Goal: Communication & Community: Participate in discussion

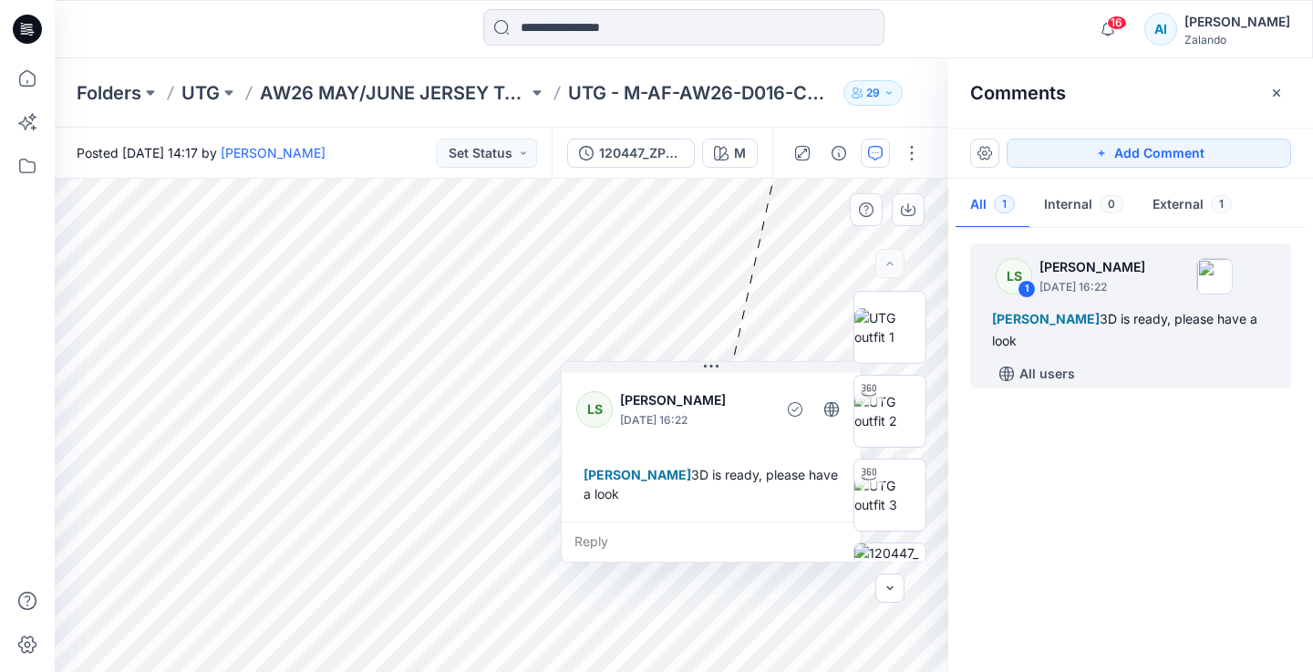
drag, startPoint x: 795, startPoint y: 248, endPoint x: 606, endPoint y: 441, distance: 270.3
click at [606, 441] on div "LS [PERSON_NAME] [DATE] 16:22 [PERSON_NAME] 3D is ready, please have a look" at bounding box center [711, 445] width 299 height 152
click at [892, 411] on img at bounding box center [890, 411] width 71 height 38
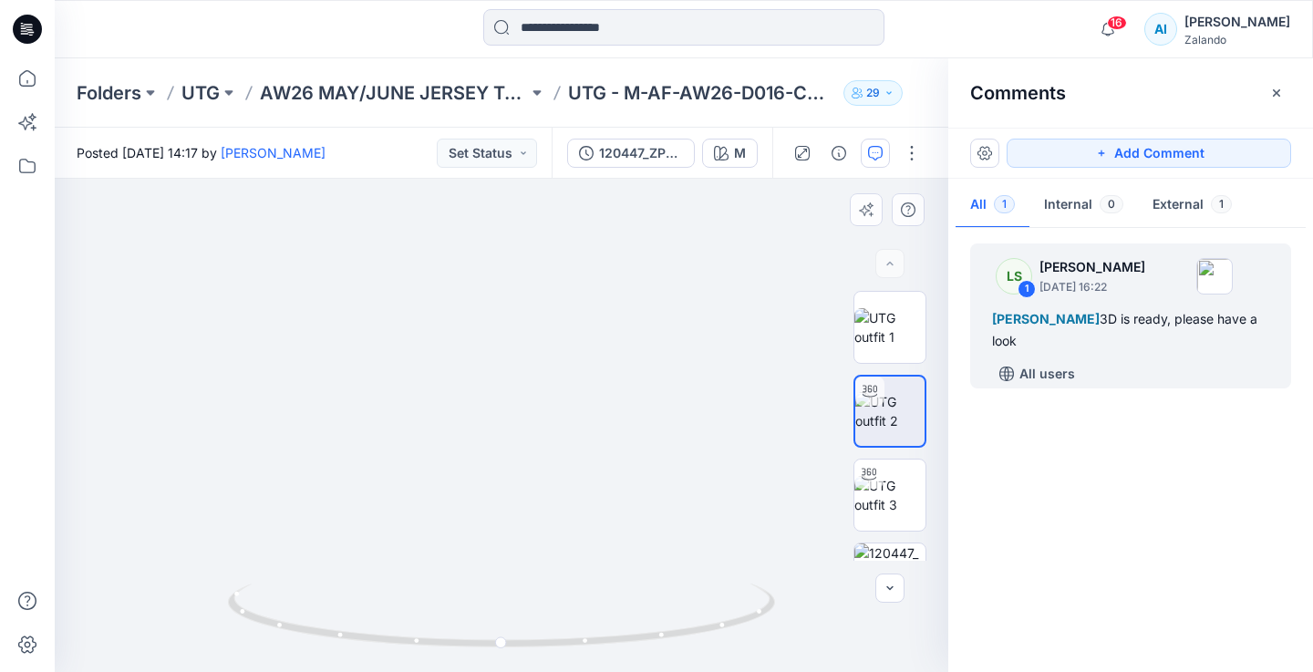
drag, startPoint x: 520, startPoint y: 284, endPoint x: 514, endPoint y: 512, distance: 228.1
click at [514, 512] on img at bounding box center [501, 108] width 1779 height 1129
drag, startPoint x: 520, startPoint y: 278, endPoint x: 520, endPoint y: 458, distance: 179.7
click at [520, 458] on img at bounding box center [495, 310] width 1779 height 726
click at [1100, 311] on span "[PERSON_NAME]" at bounding box center [1046, 319] width 108 height 16
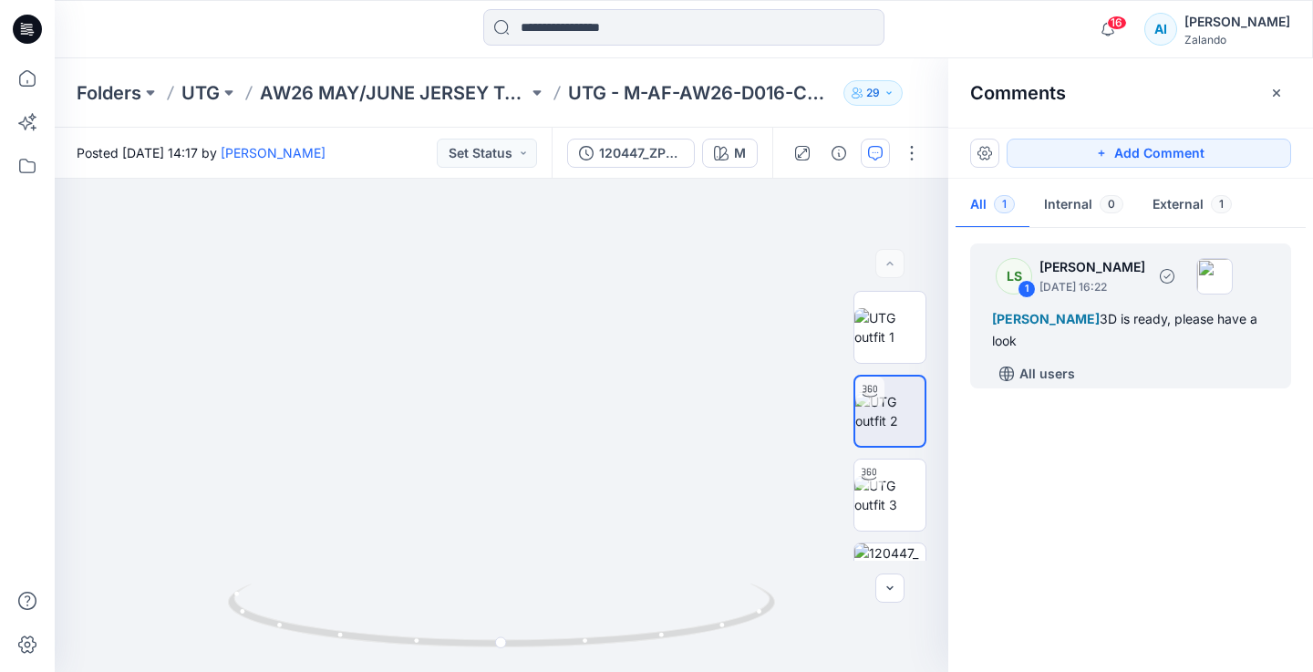
click at [1146, 264] on p "[PERSON_NAME]" at bounding box center [1093, 267] width 106 height 22
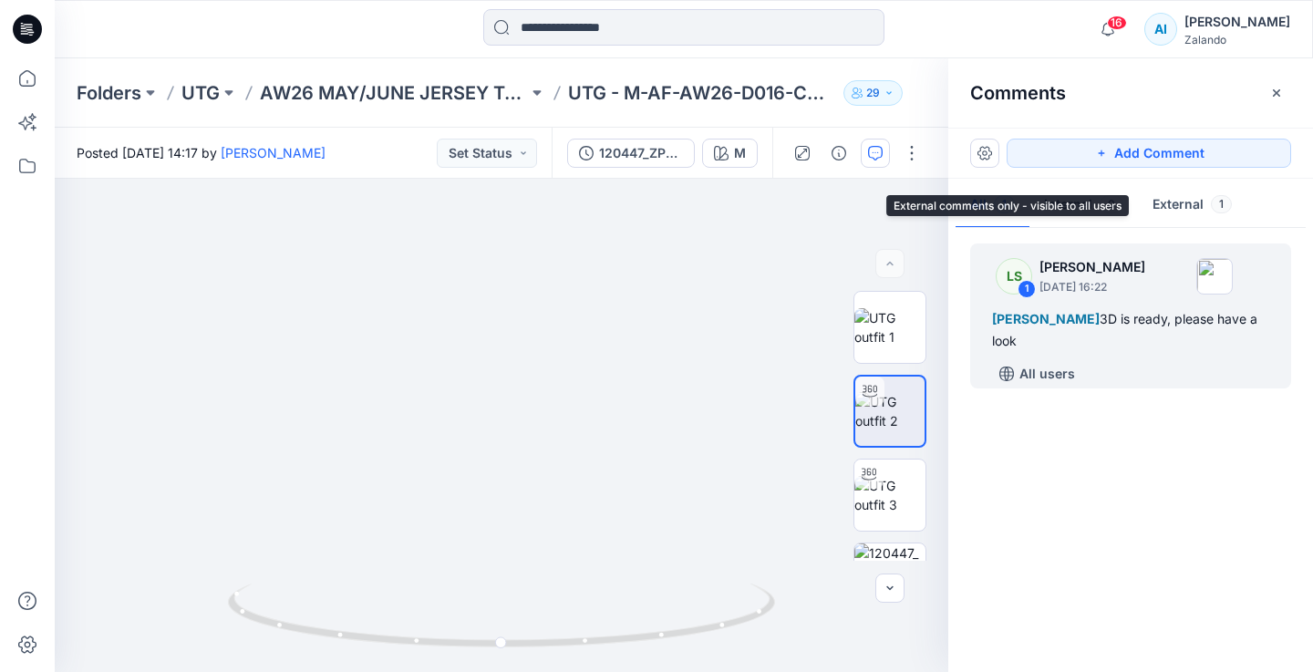
click at [1209, 196] on button "External 1" at bounding box center [1192, 205] width 109 height 47
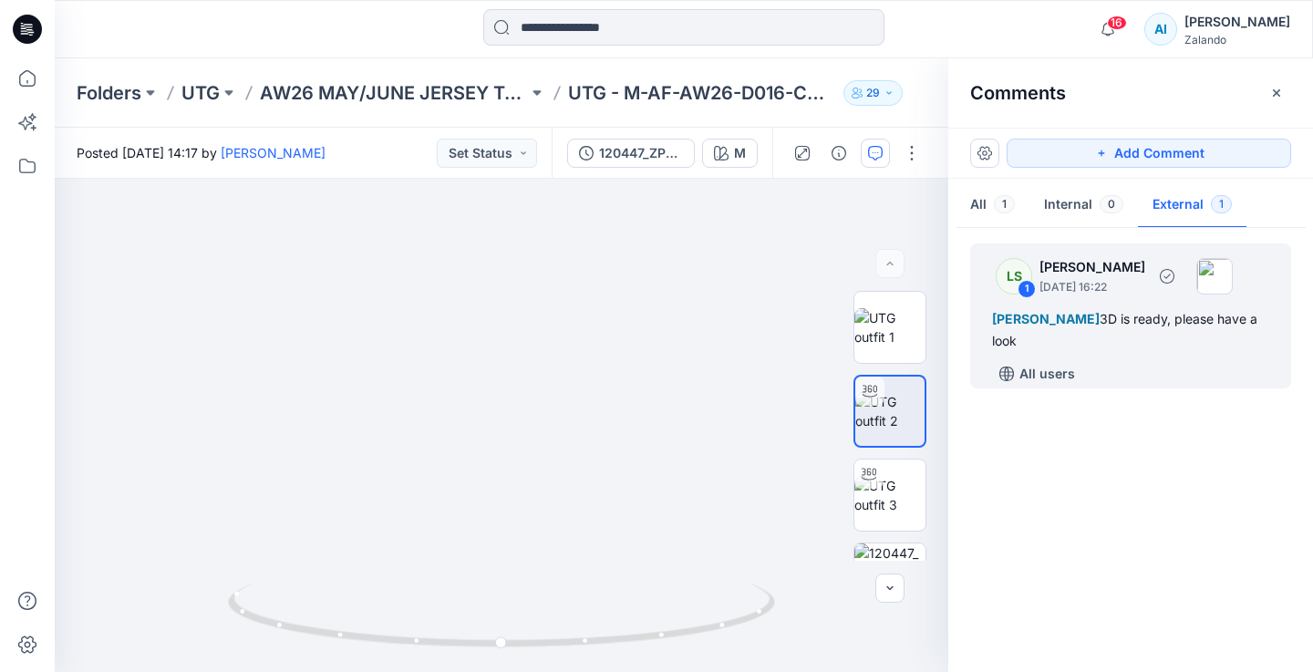
click at [1128, 282] on p "[DATE] 16:22" at bounding box center [1093, 287] width 106 height 18
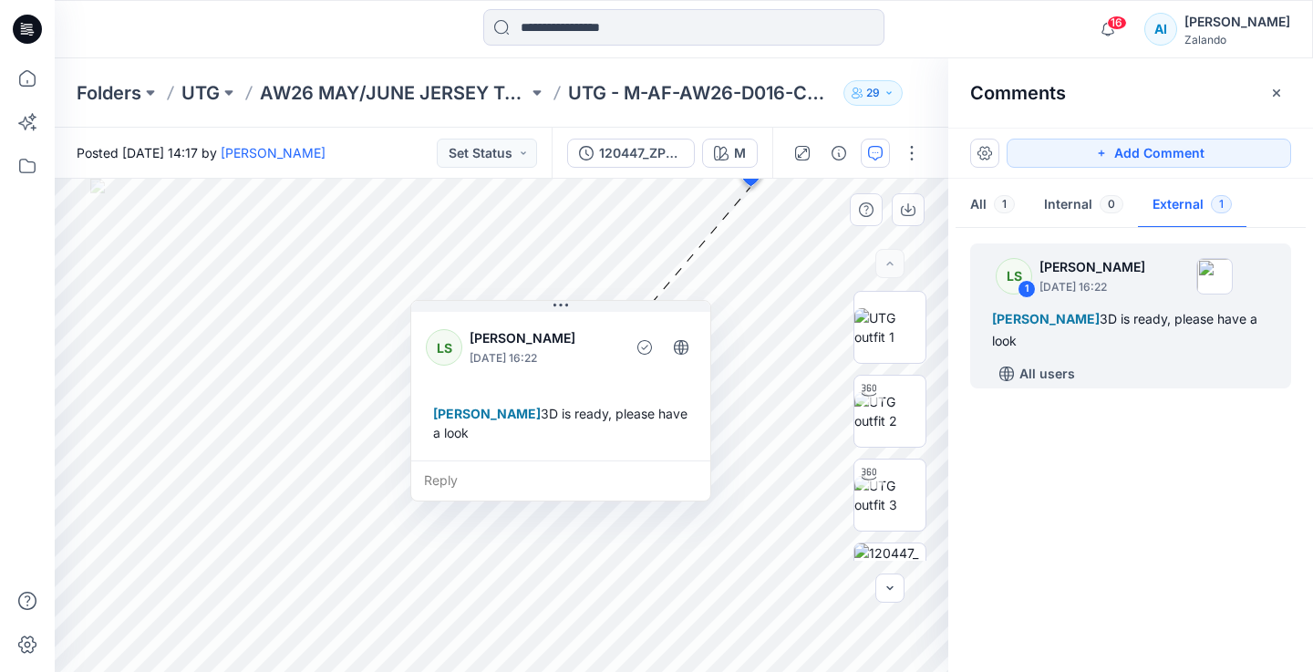
drag, startPoint x: 858, startPoint y: 200, endPoint x: 513, endPoint y: 334, distance: 370.8
click at [511, 312] on button at bounding box center [560, 306] width 299 height 11
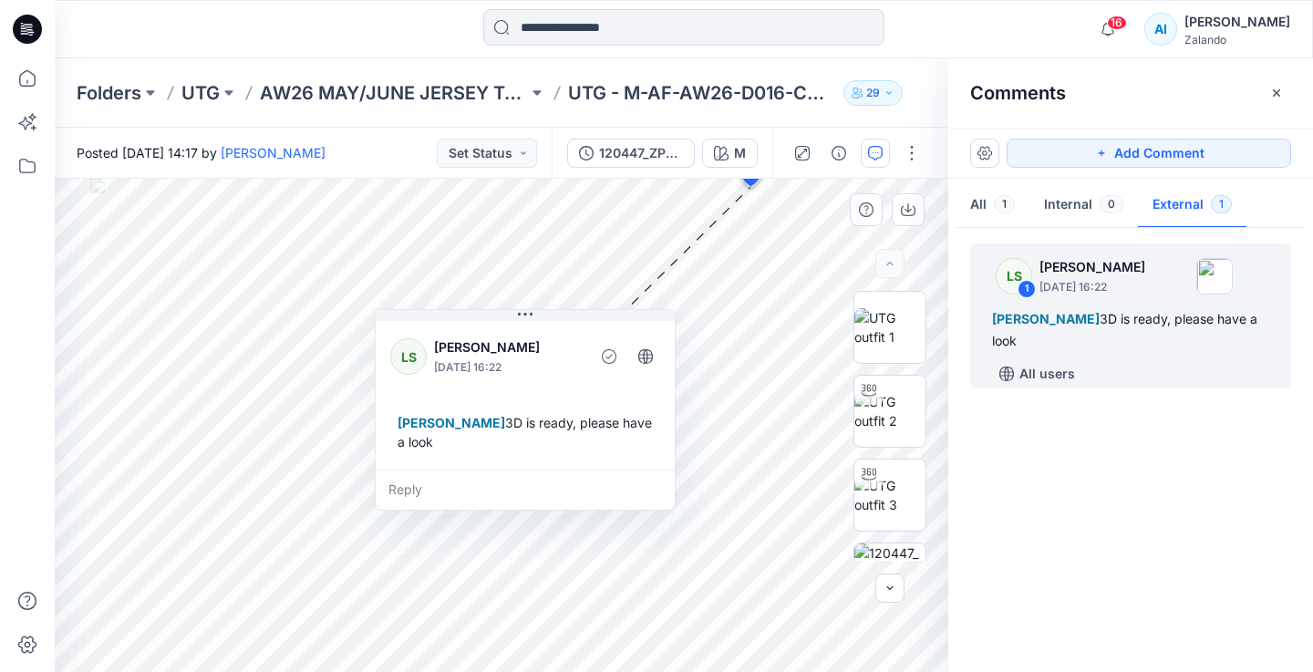
click at [495, 489] on div "Reply" at bounding box center [525, 490] width 299 height 40
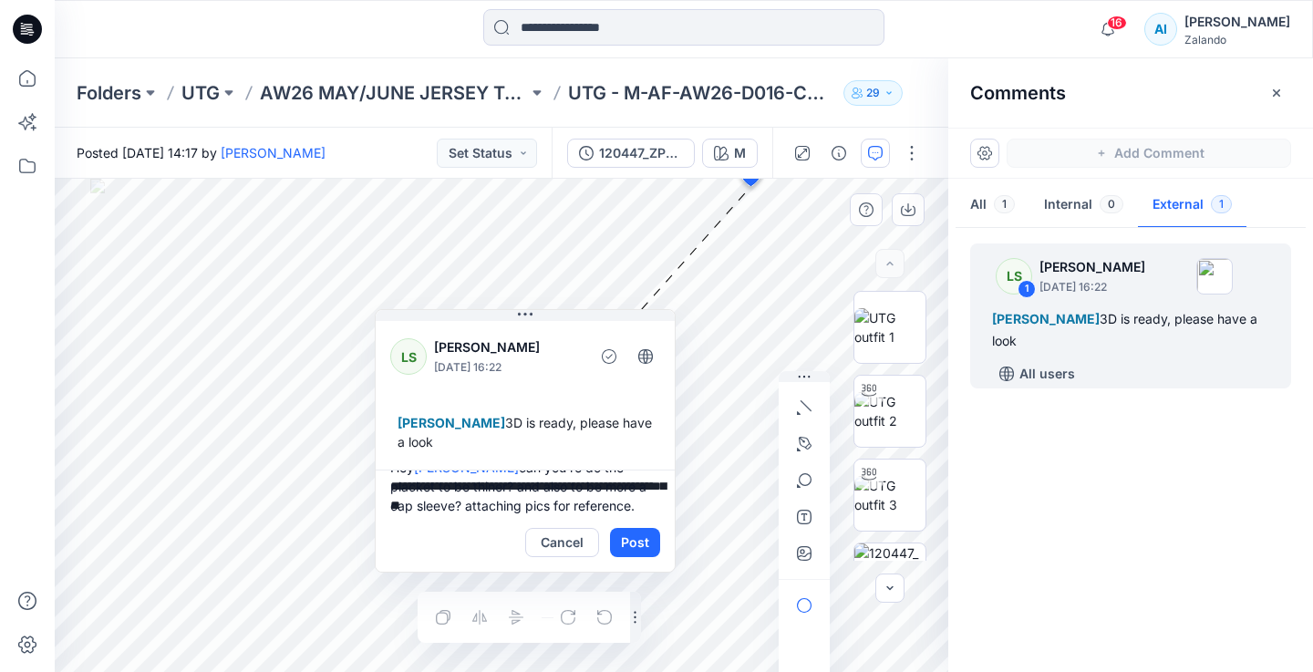
scroll to position [43, 0]
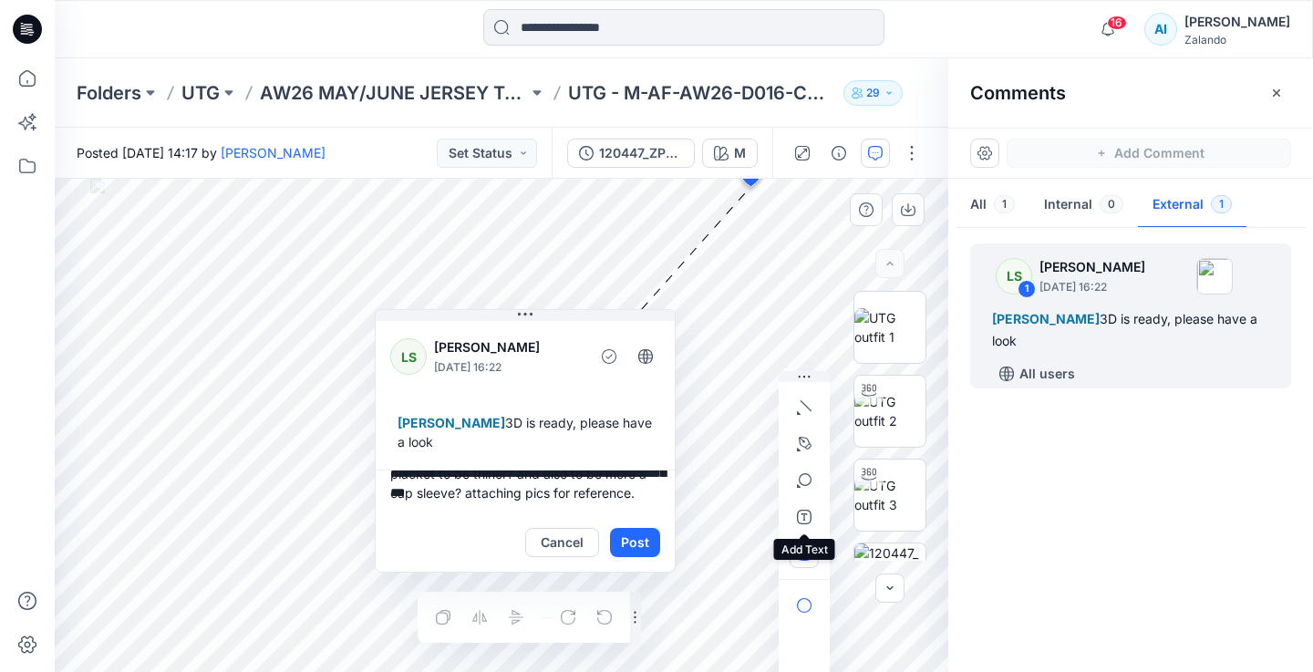
type textarea "**********"
click at [807, 555] on icon "button" at bounding box center [804, 553] width 15 height 15
type input"] "**********"
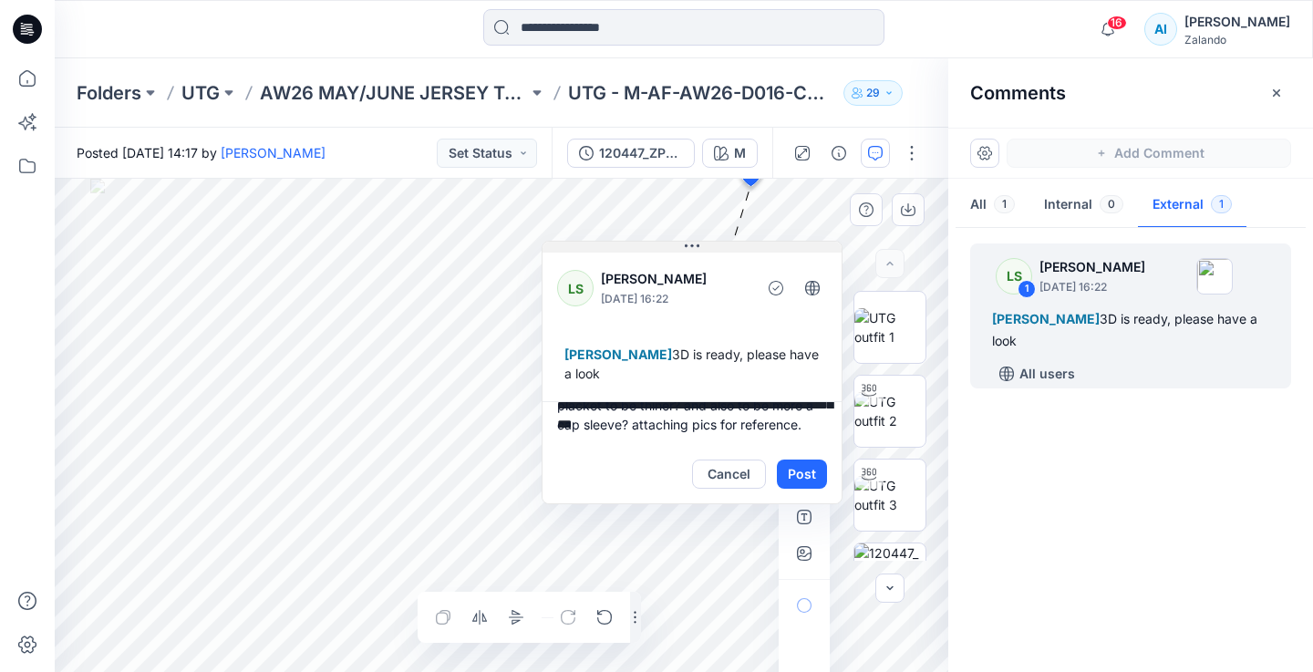
drag, startPoint x: 524, startPoint y: 314, endPoint x: 691, endPoint y: 245, distance: 180.4
click at [691, 245] on icon at bounding box center [692, 245] width 15 height 3
click at [816, 559] on button "button" at bounding box center [804, 553] width 29 height 29
type input"] "**********"
click at [732, 440] on textarea "**********" at bounding box center [692, 423] width 299 height 44
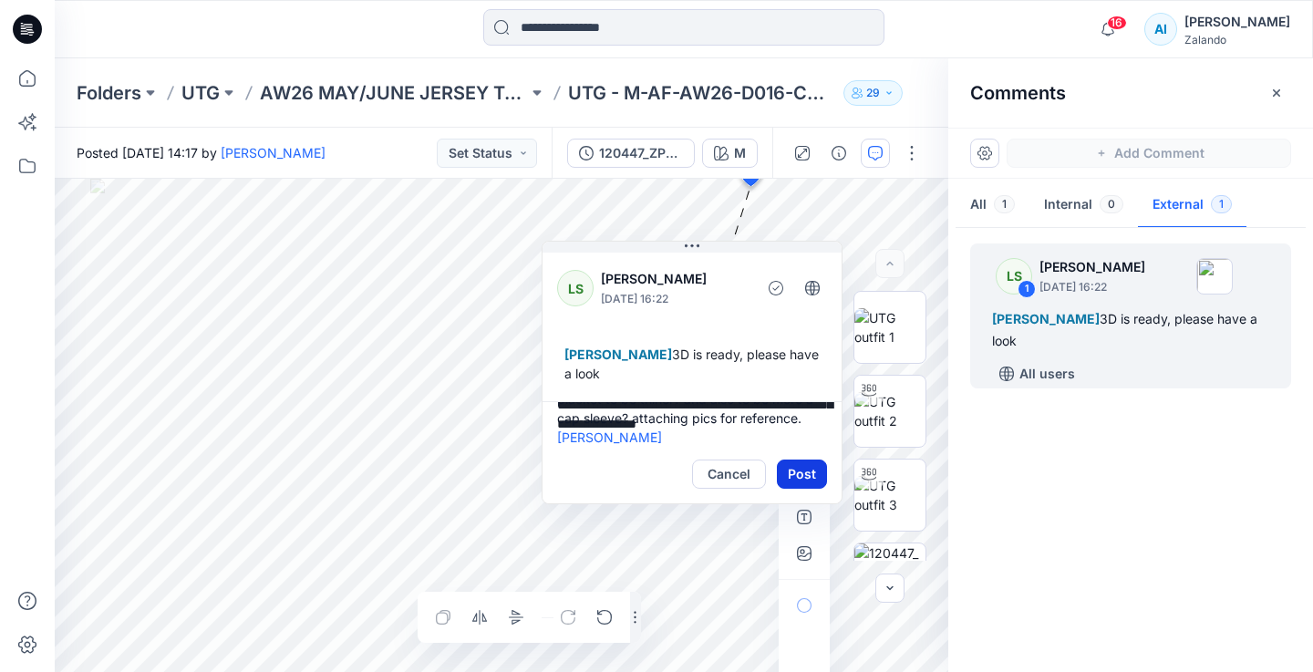
type textarea "**********"
click at [812, 471] on button "Post" at bounding box center [802, 474] width 50 height 29
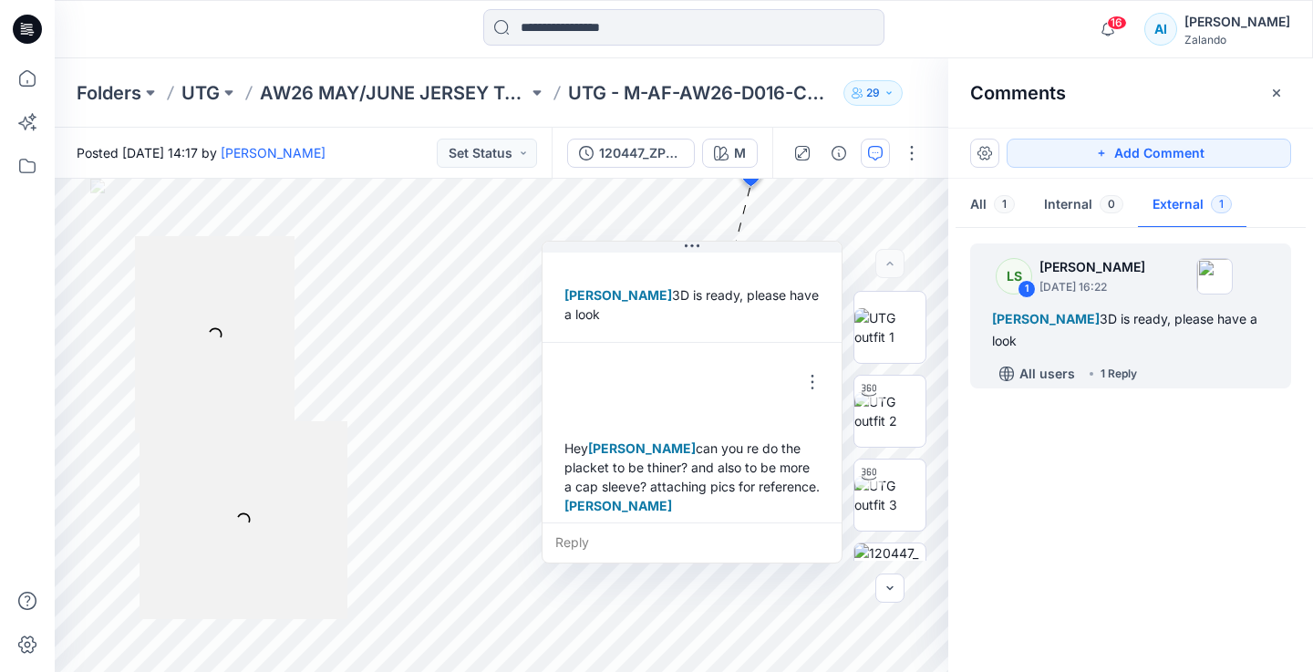
scroll to position [70, 0]
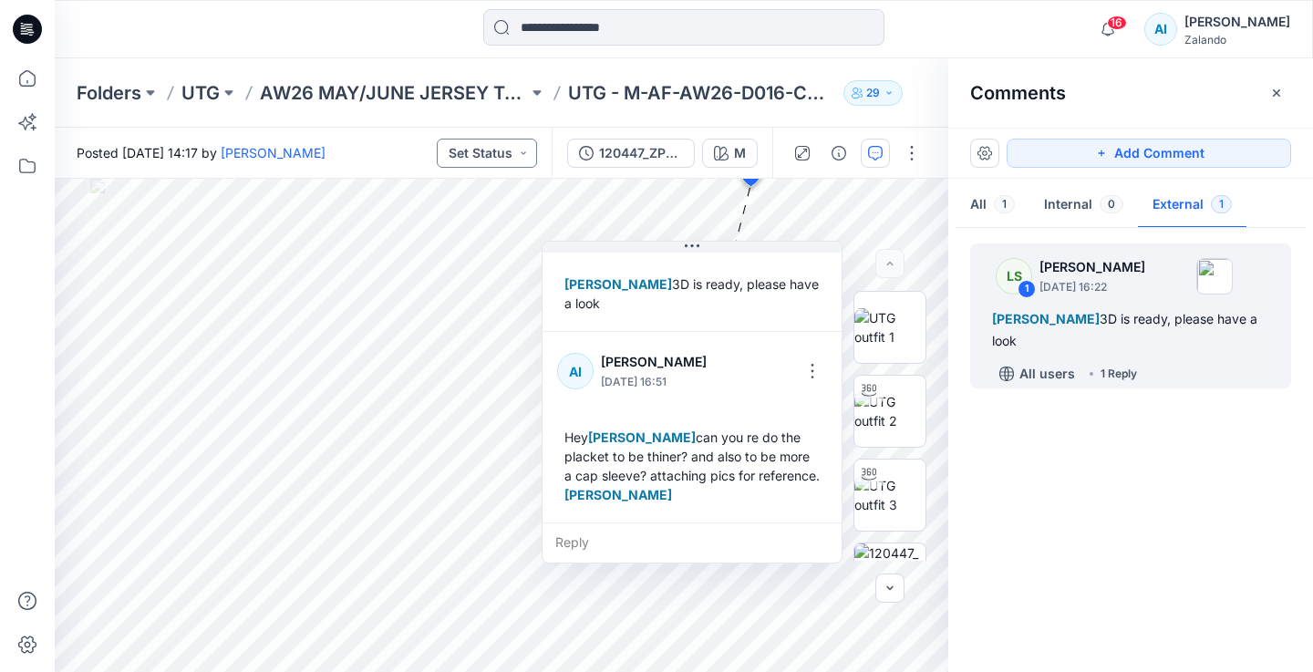
click at [493, 164] on button "Set Status" at bounding box center [487, 153] width 100 height 29
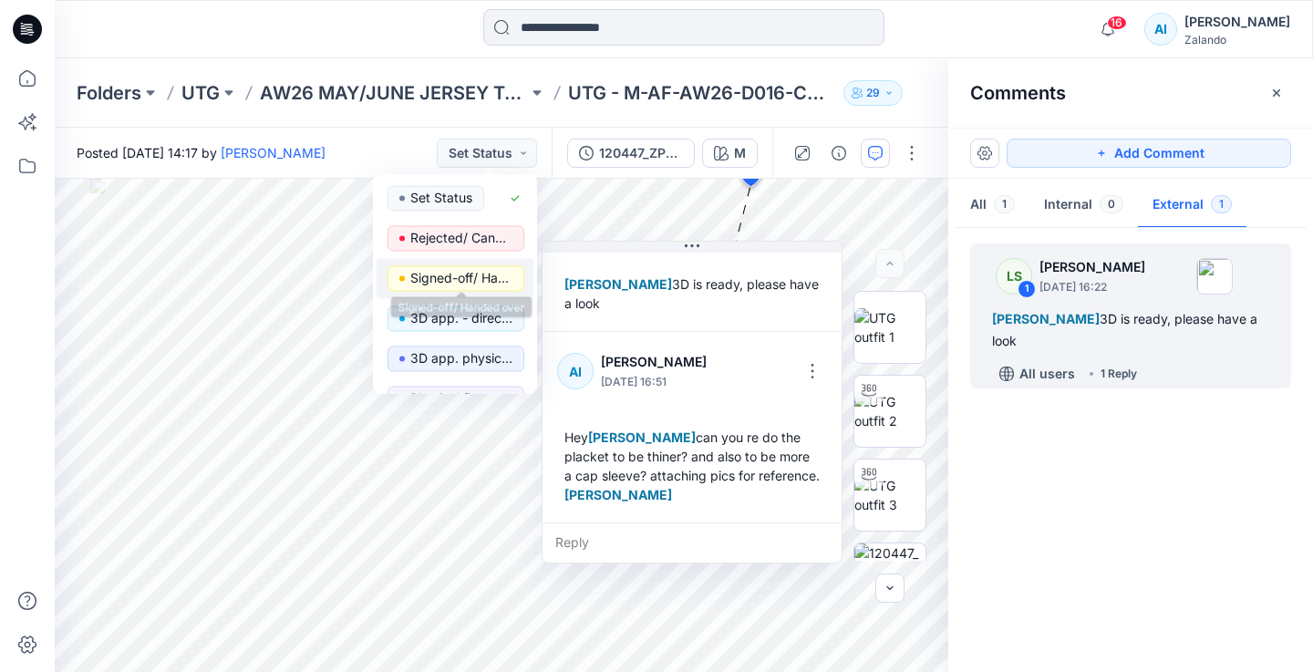
click at [472, 284] on p "Signed-off/ Handed over" at bounding box center [461, 278] width 102 height 24
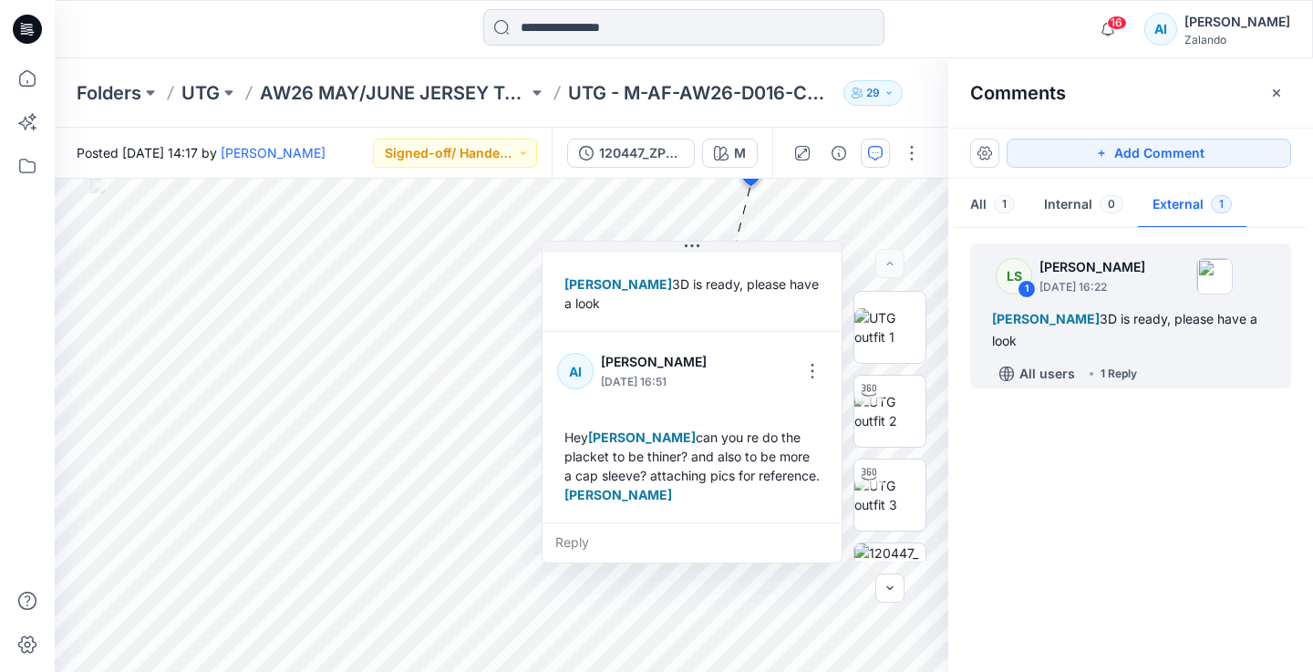
click at [984, 57] on div "16 Notifications LS [PERSON_NAME] mentioned you in a comment on 116380_ZPL_PROD…" at bounding box center [684, 29] width 1259 height 58
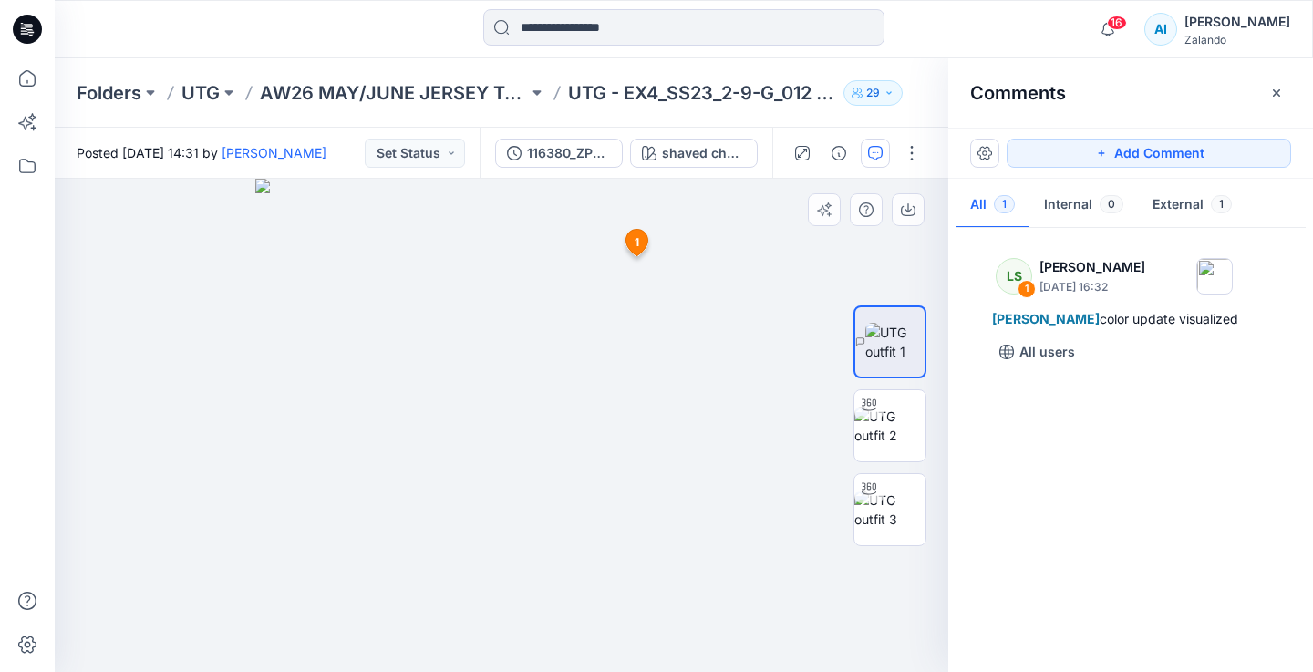
click at [551, 332] on img at bounding box center [501, 425] width 493 height 493
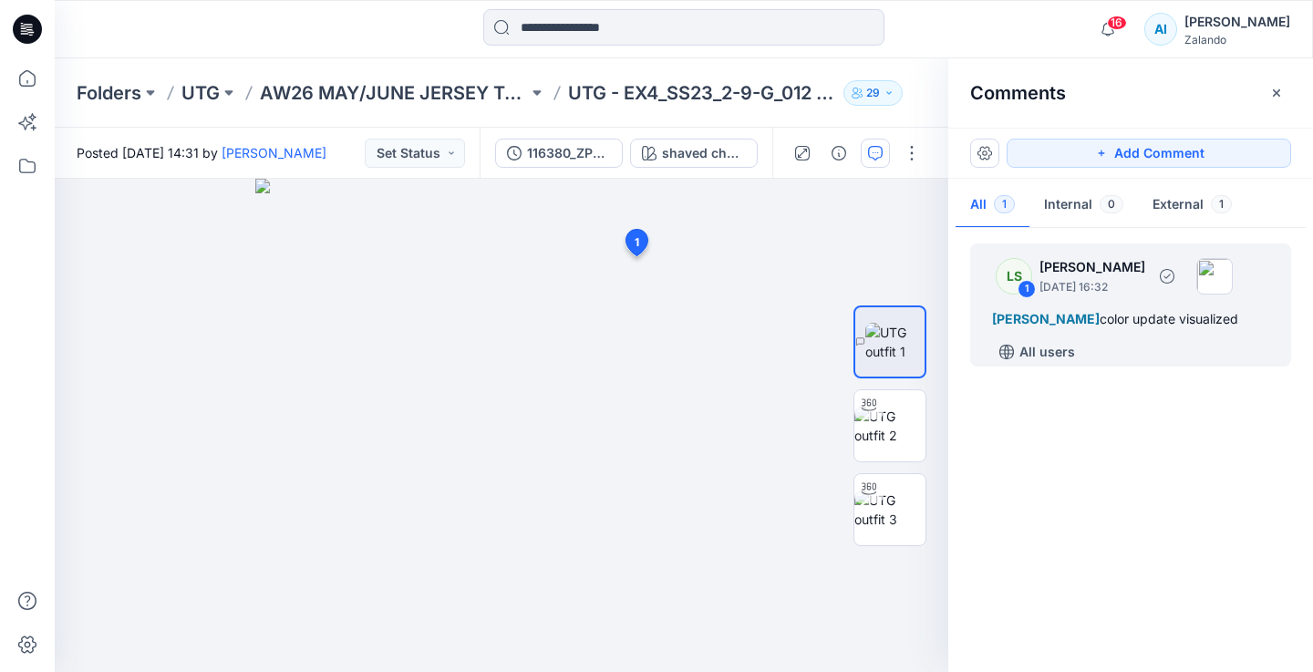
click at [1081, 314] on span "[PERSON_NAME]" at bounding box center [1046, 319] width 108 height 16
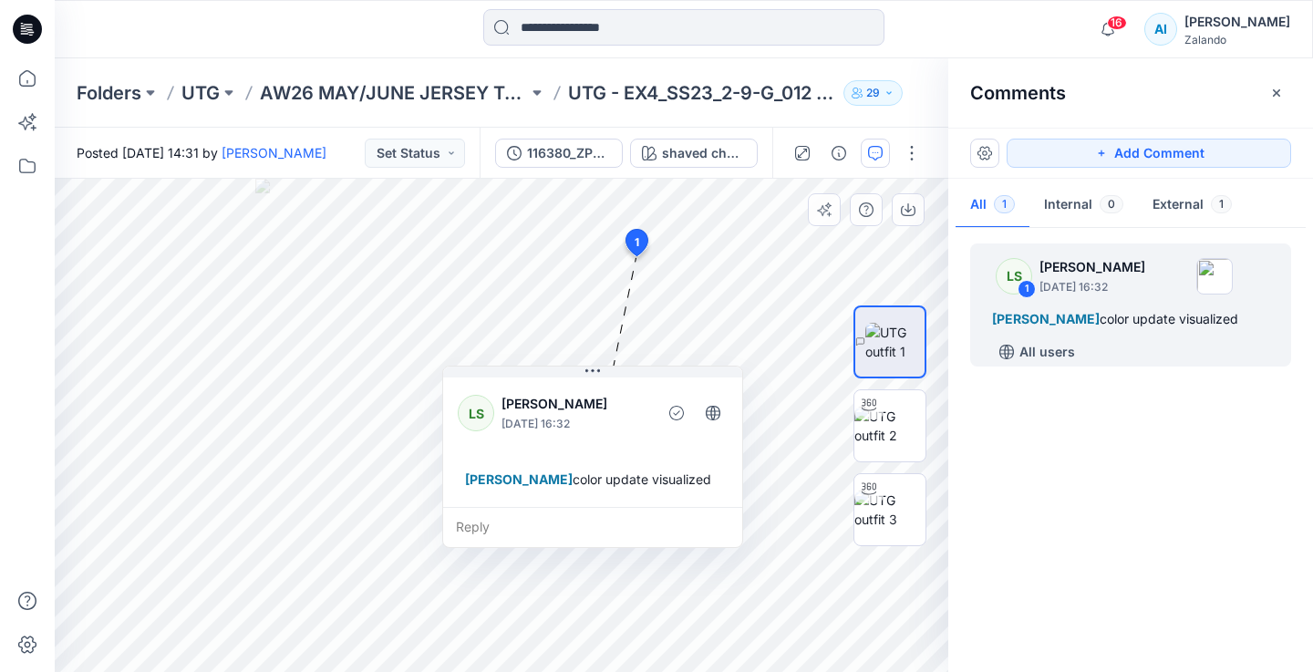
drag, startPoint x: 738, startPoint y: 275, endPoint x: 574, endPoint y: 381, distance: 195.3
click at [574, 378] on button at bounding box center [592, 372] width 299 height 11
click at [520, 543] on div "Reply" at bounding box center [594, 533] width 299 height 40
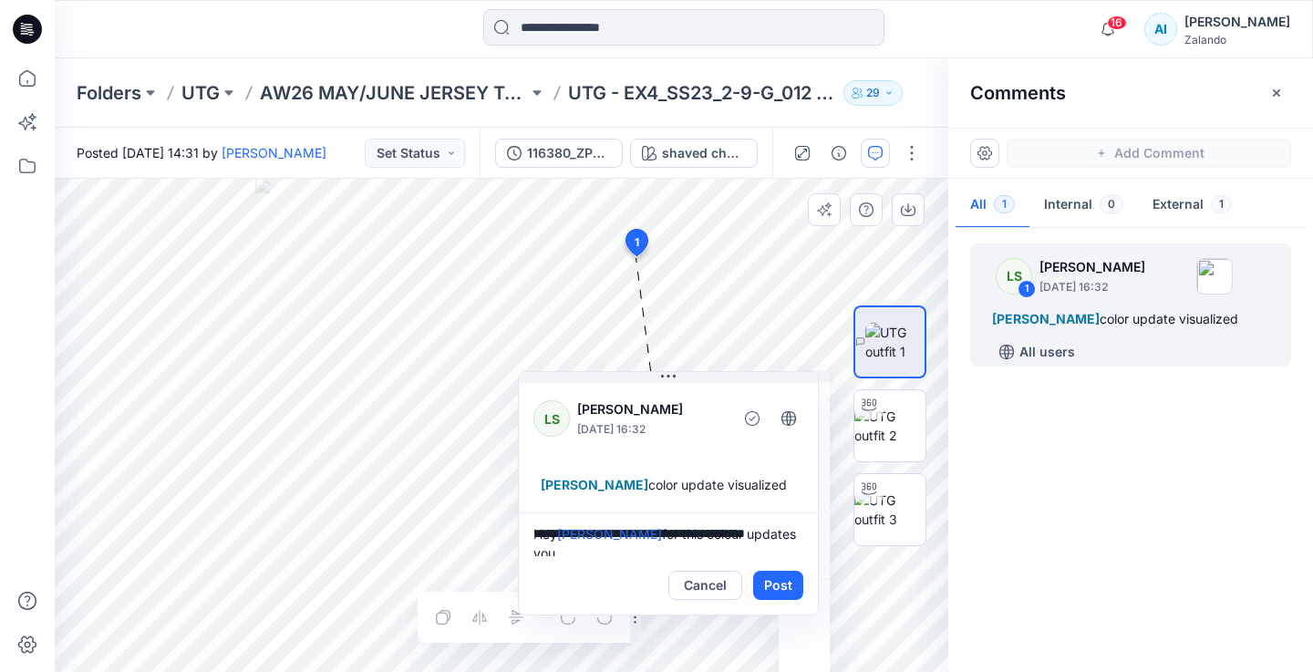
scroll to position [5, 0]
type textarea "**********"
click at [787, 600] on button "Post" at bounding box center [778, 585] width 50 height 29
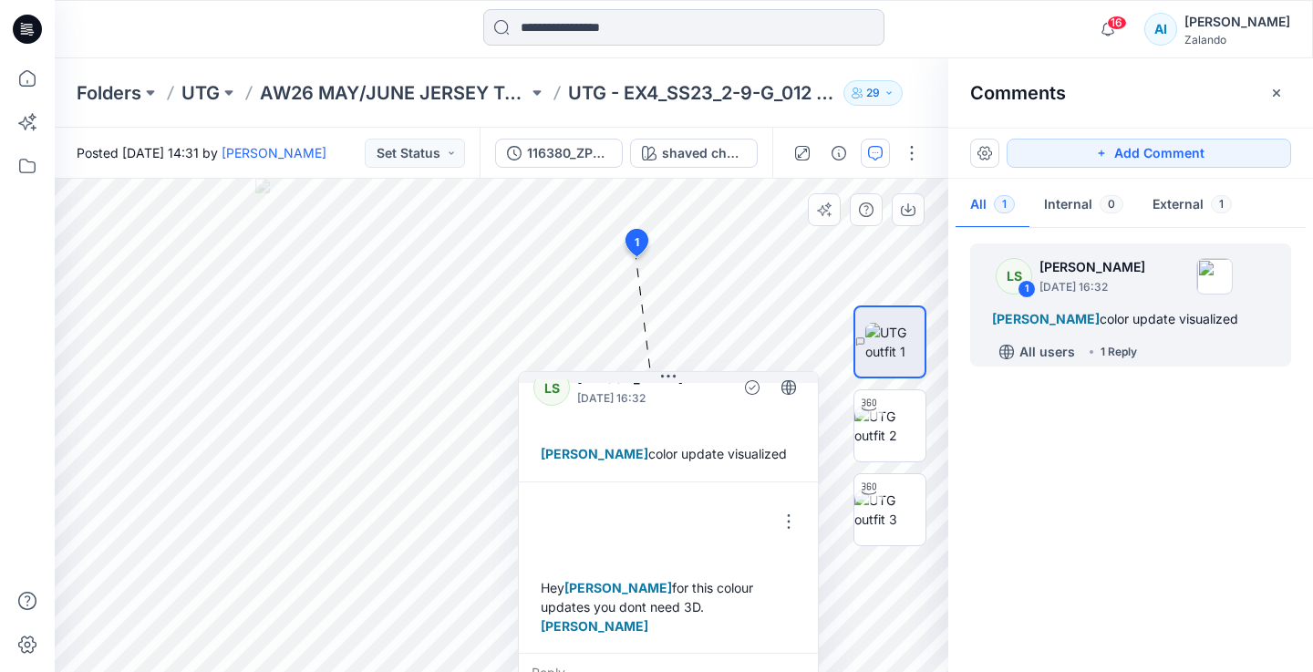
scroll to position [32, 0]
